Goal: Task Accomplishment & Management: Complete application form

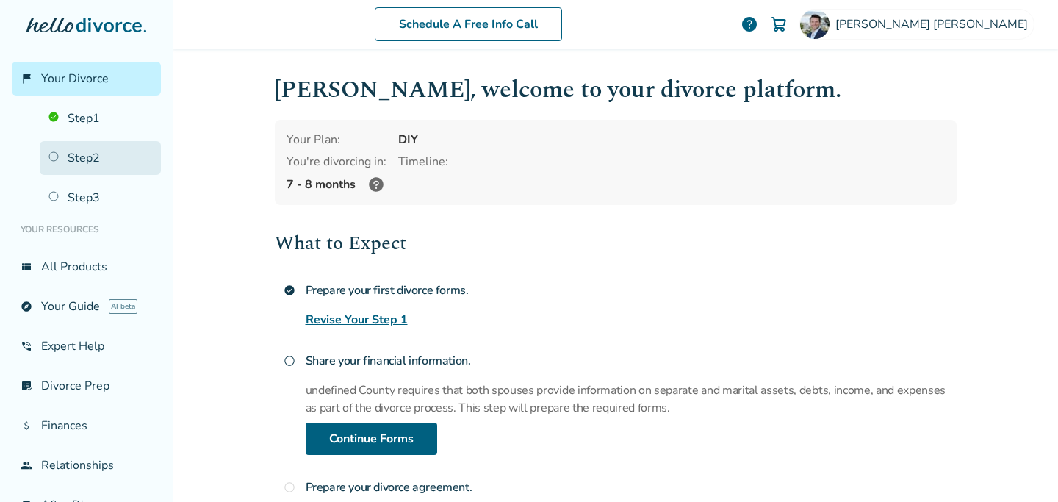
click at [65, 159] on link "Step 2" at bounding box center [100, 158] width 121 height 34
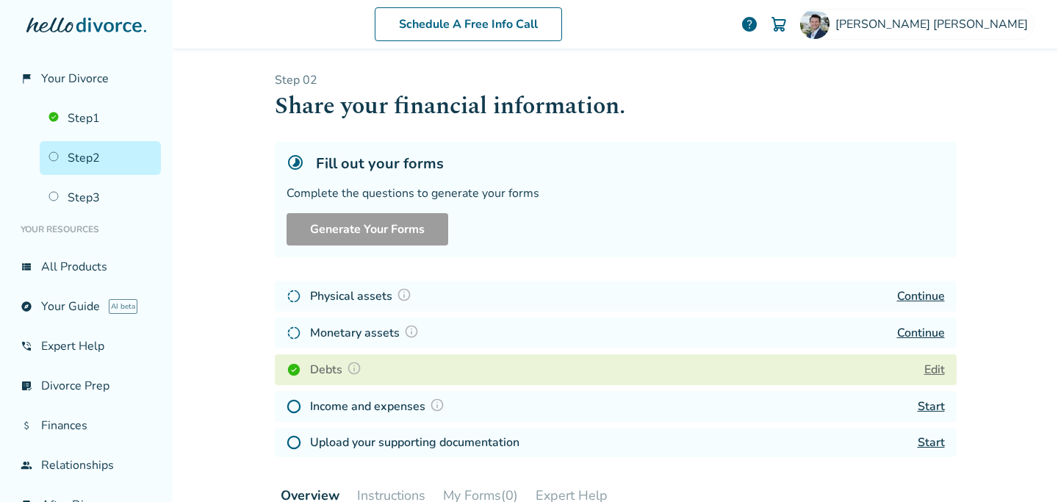
click at [408, 332] on img at bounding box center [411, 331] width 15 height 15
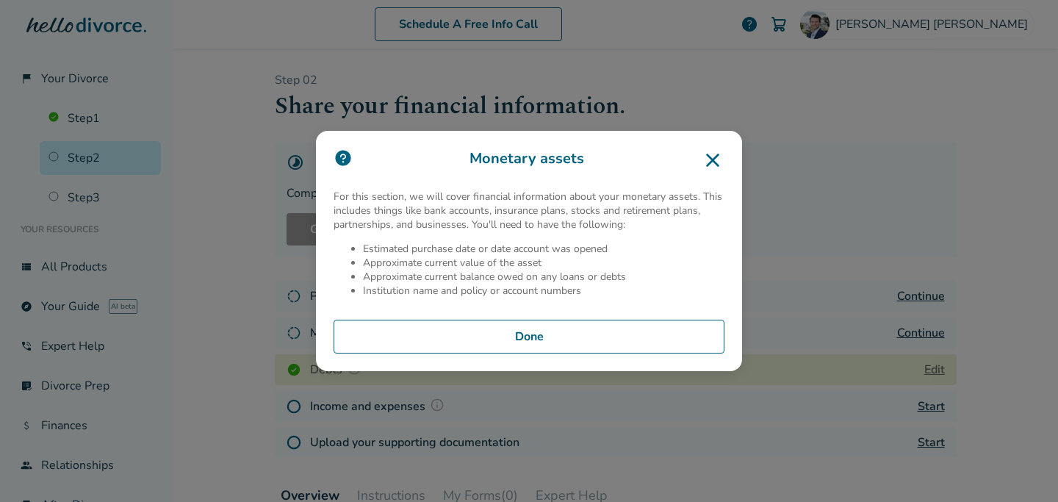
click at [449, 336] on button "Done" at bounding box center [529, 337] width 391 height 34
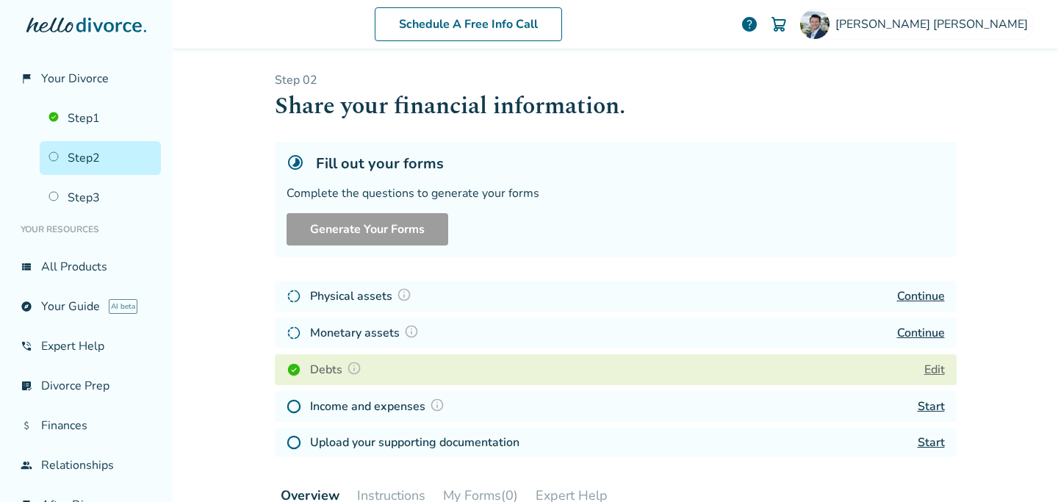
click at [933, 371] on button "Edit" at bounding box center [934, 370] width 21 height 18
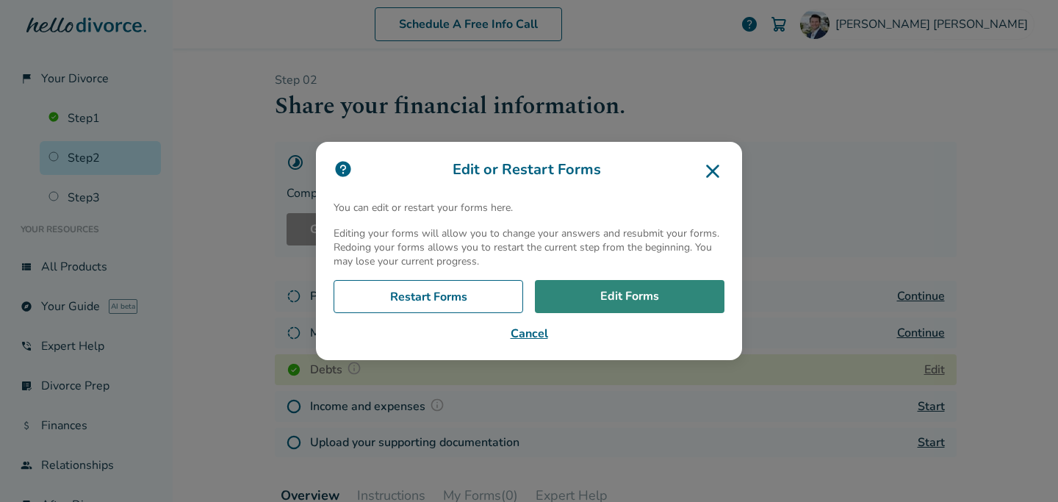
click at [611, 287] on link "Edit Forms" at bounding box center [630, 297] width 190 height 34
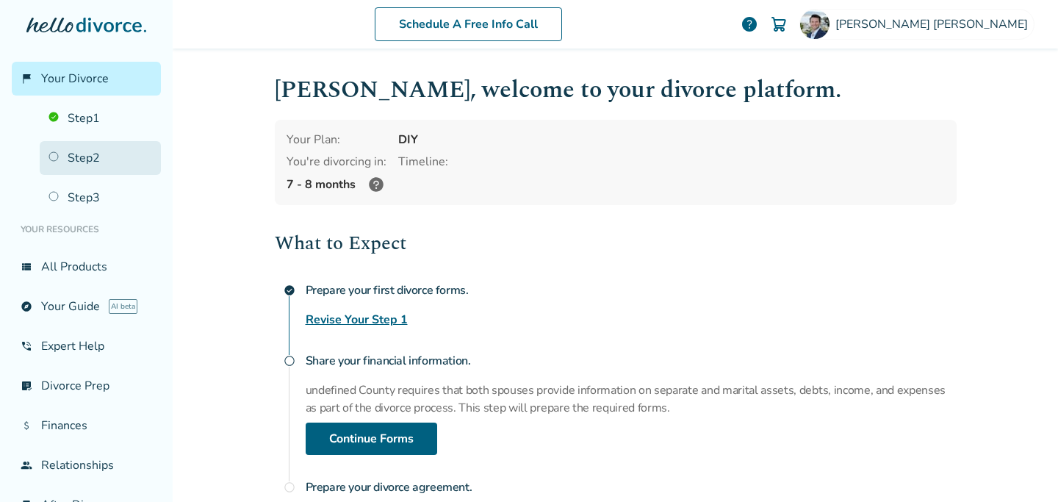
click at [86, 162] on link "Step 2" at bounding box center [100, 158] width 121 height 34
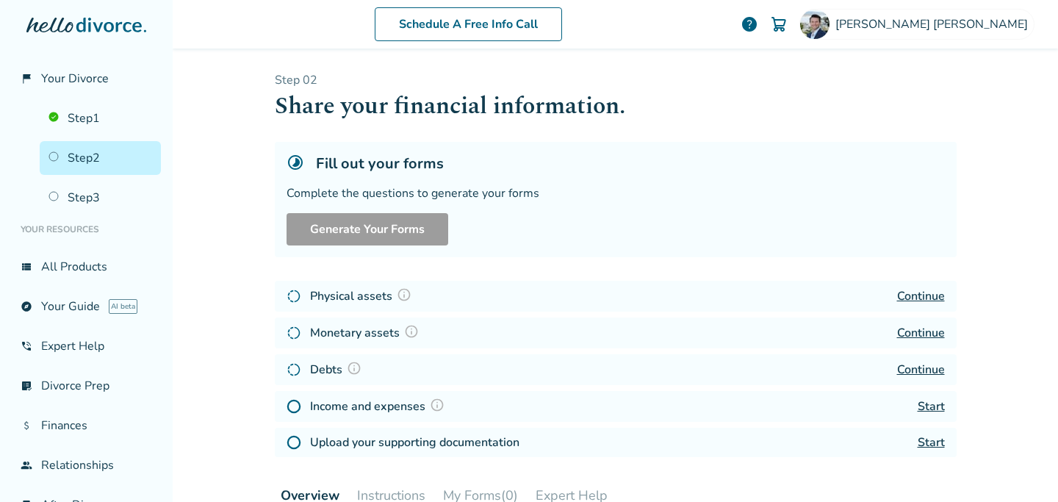
click at [293, 298] on img at bounding box center [294, 296] width 15 height 15
click at [407, 298] on img at bounding box center [404, 294] width 15 height 15
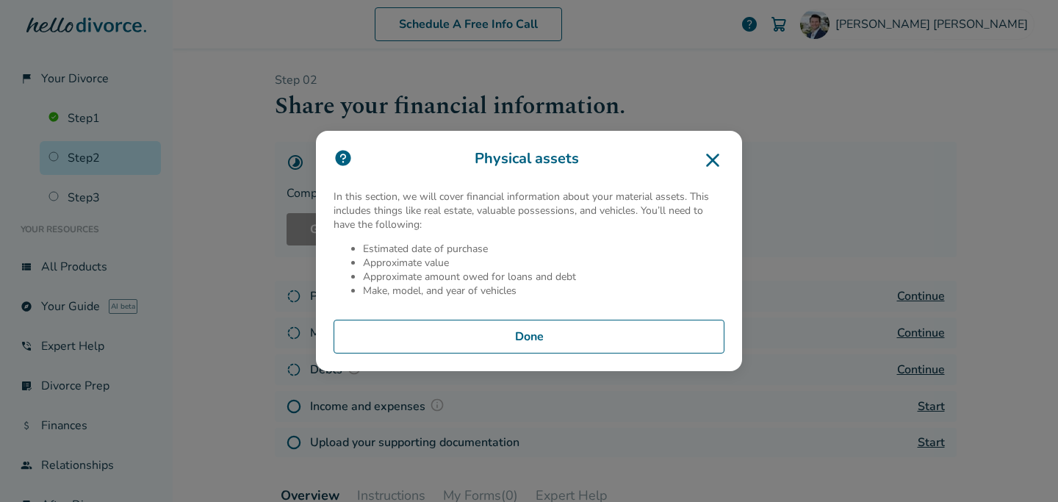
click at [469, 336] on button "Done" at bounding box center [529, 337] width 391 height 34
